Goal: Find specific page/section: Find specific page/section

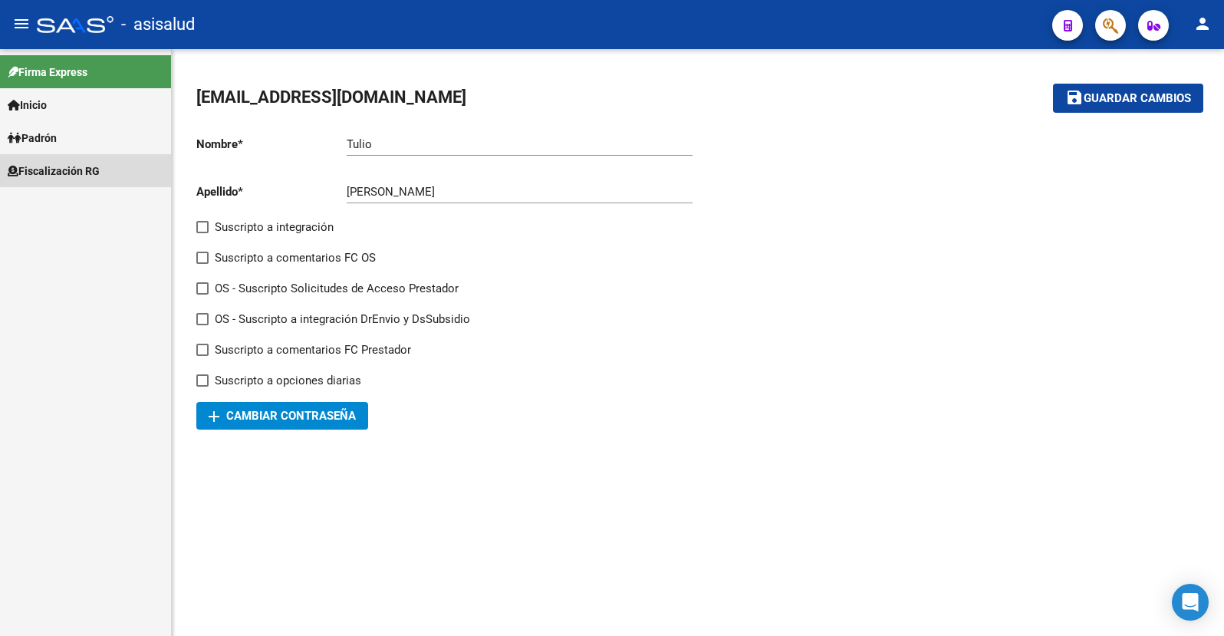
click at [56, 172] on span "Fiscalización RG" at bounding box center [54, 171] width 92 height 17
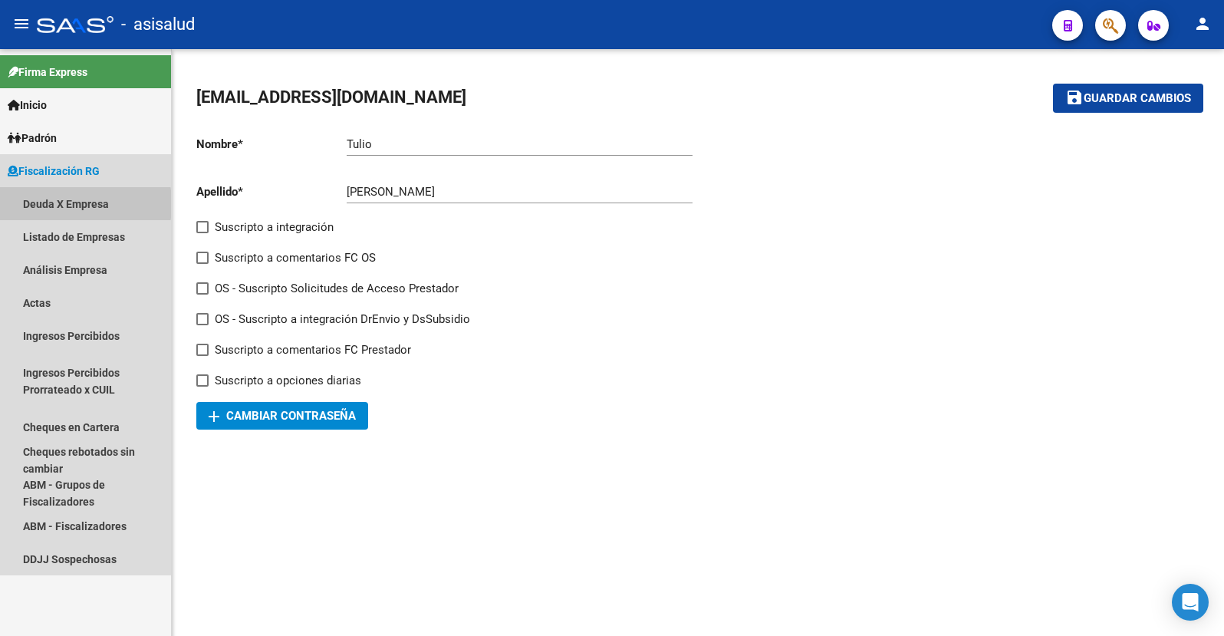
click at [40, 204] on link "Deuda X Empresa" at bounding box center [85, 203] width 171 height 33
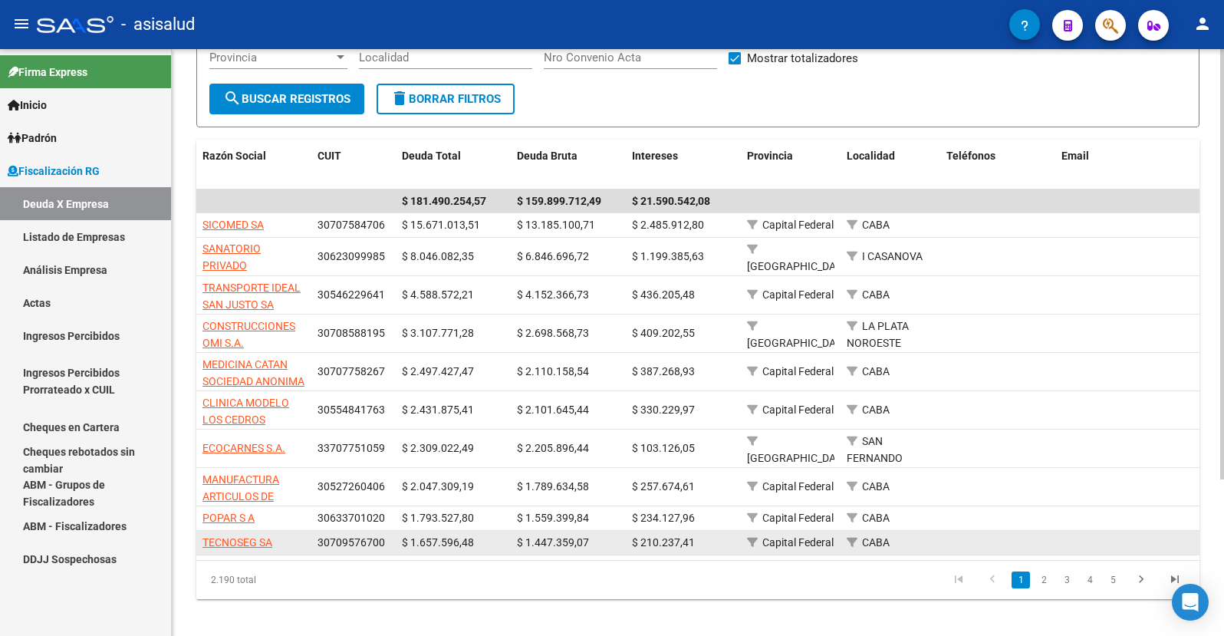
scroll to position [213, 0]
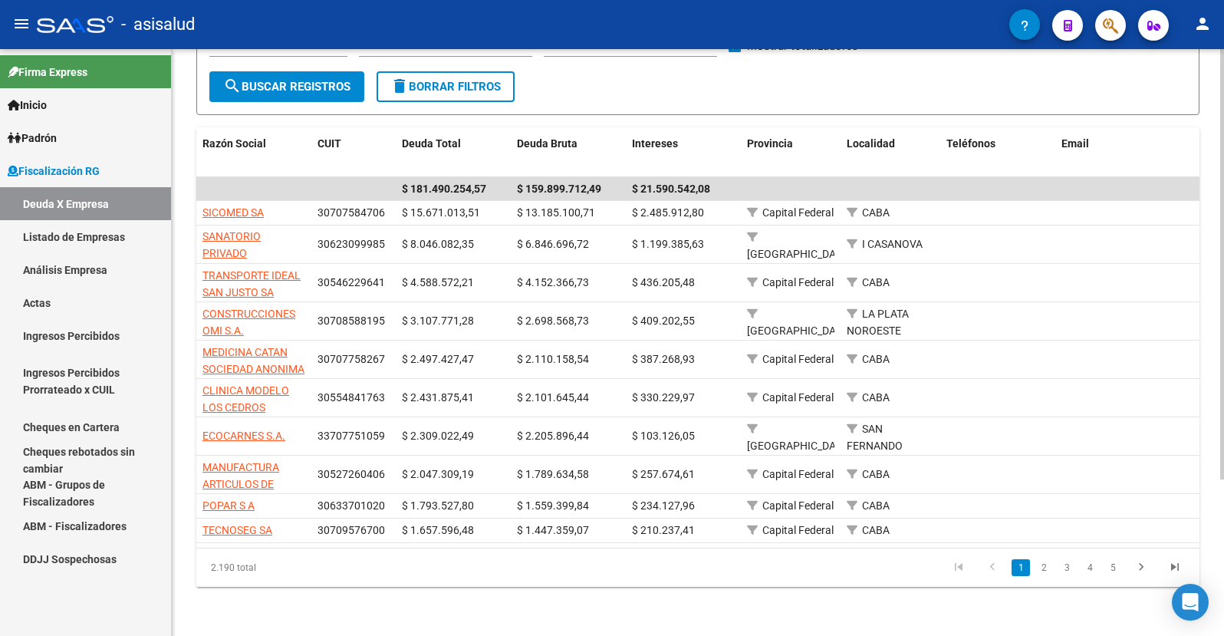
click at [1043, 568] on link "2" at bounding box center [1044, 567] width 18 height 17
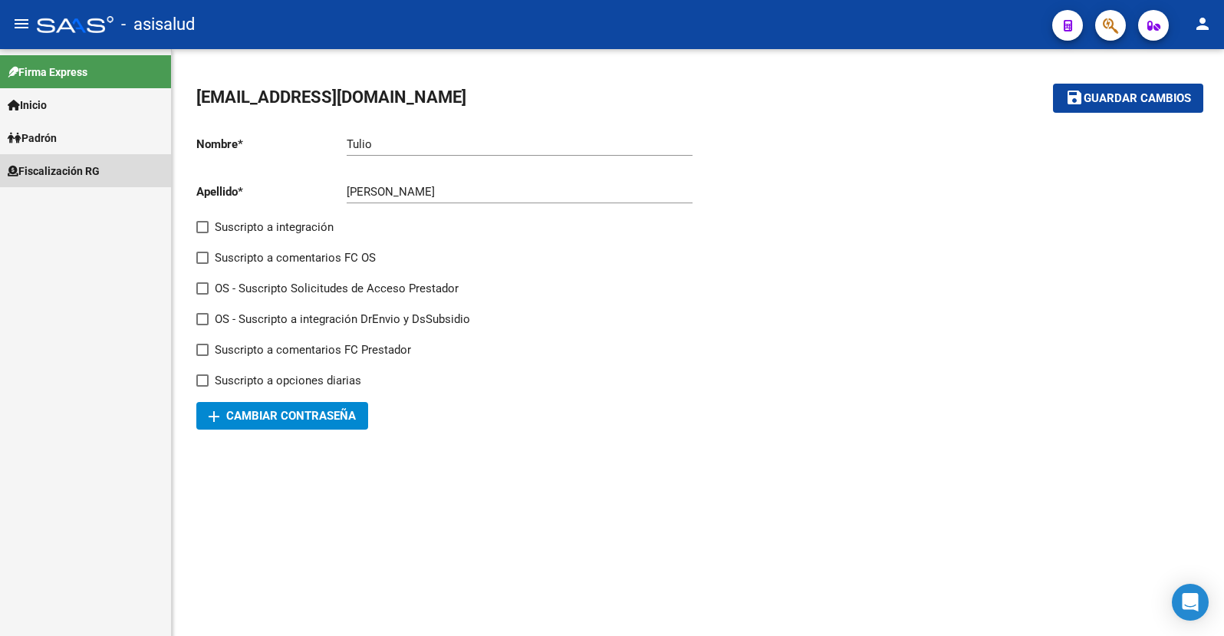
click at [58, 172] on span "Fiscalización RG" at bounding box center [54, 171] width 92 height 17
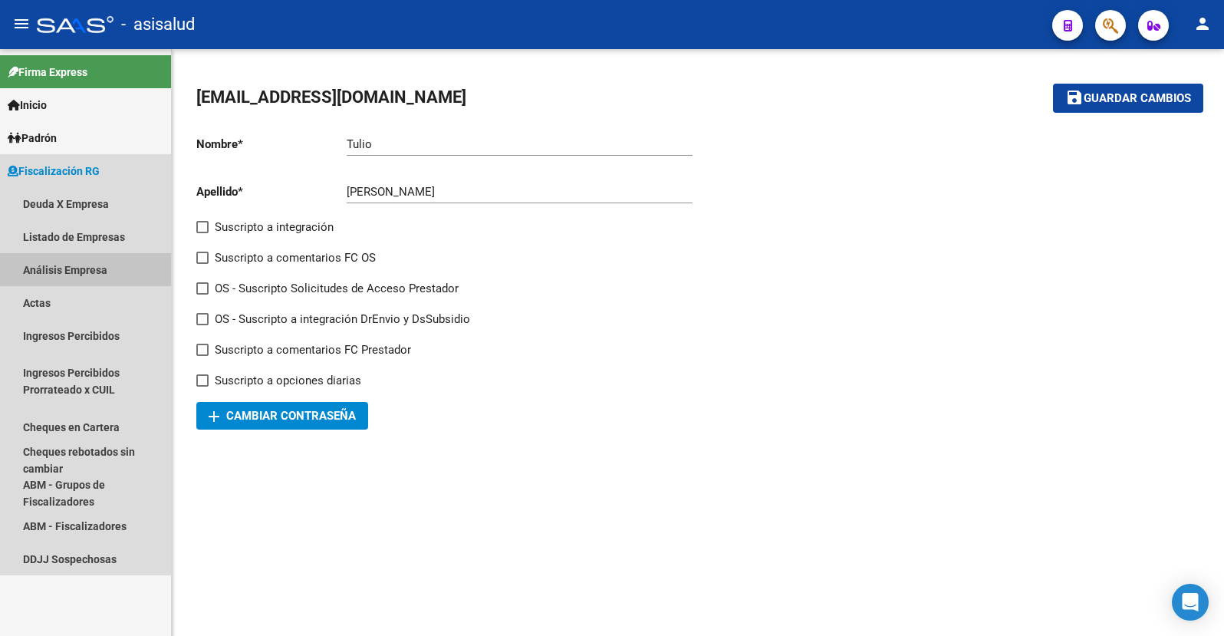
click at [64, 264] on link "Análisis Empresa" at bounding box center [85, 269] width 171 height 33
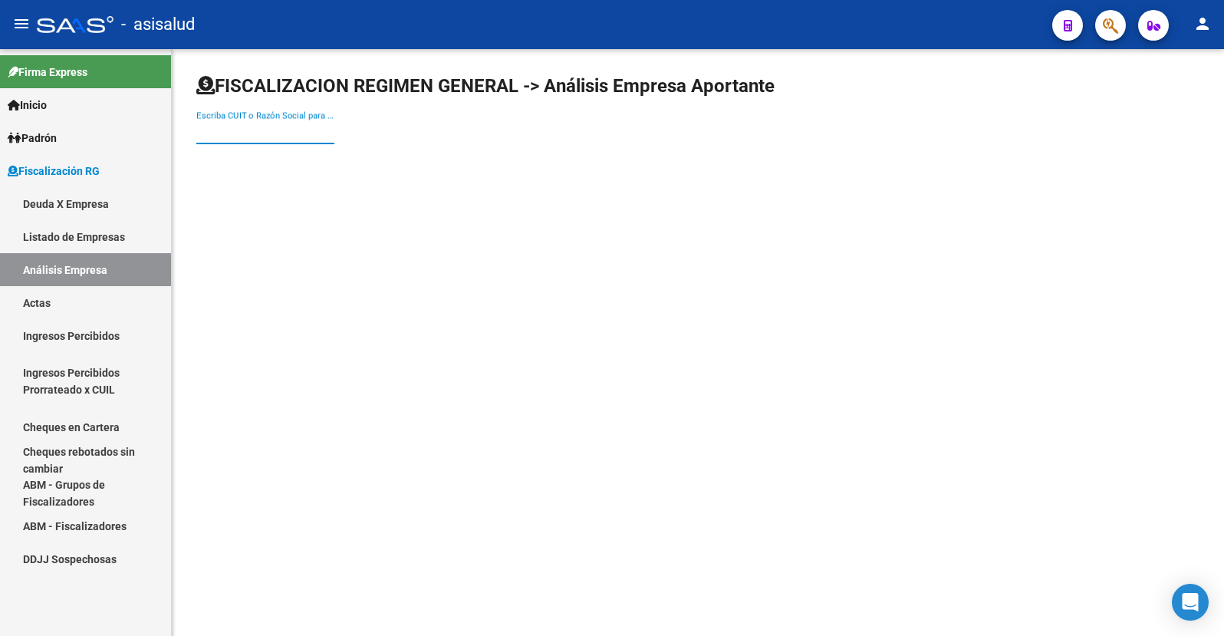
click at [233, 134] on input "Escriba CUIT o Razón Social para buscar" at bounding box center [265, 132] width 138 height 14
